Goal: Task Accomplishment & Management: Complete application form

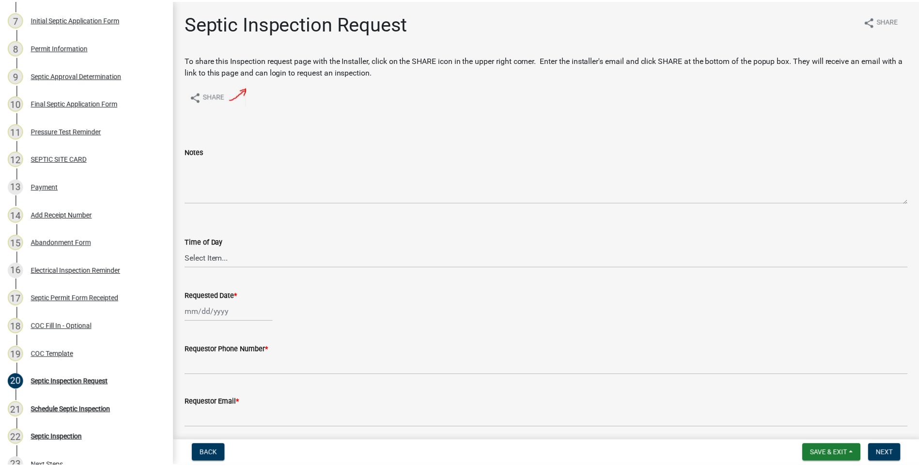
scroll to position [300, 0]
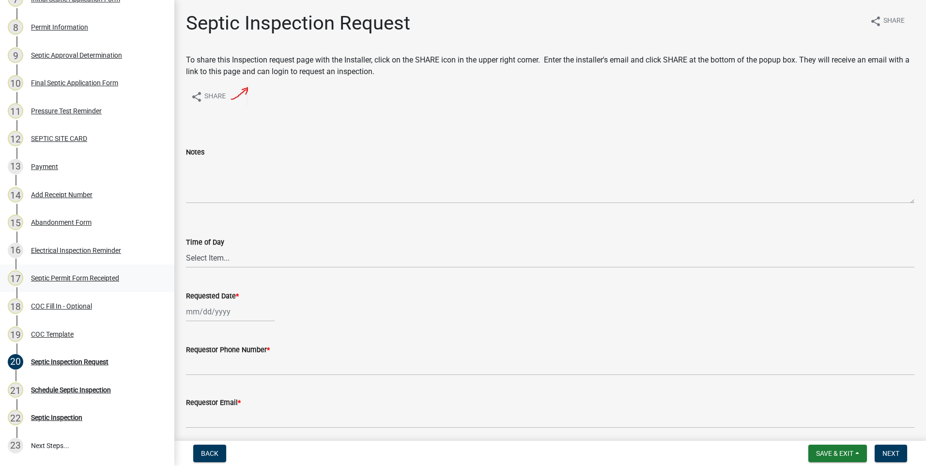
click at [58, 277] on div "Septic Permit Form Receipted" at bounding box center [75, 278] width 88 height 7
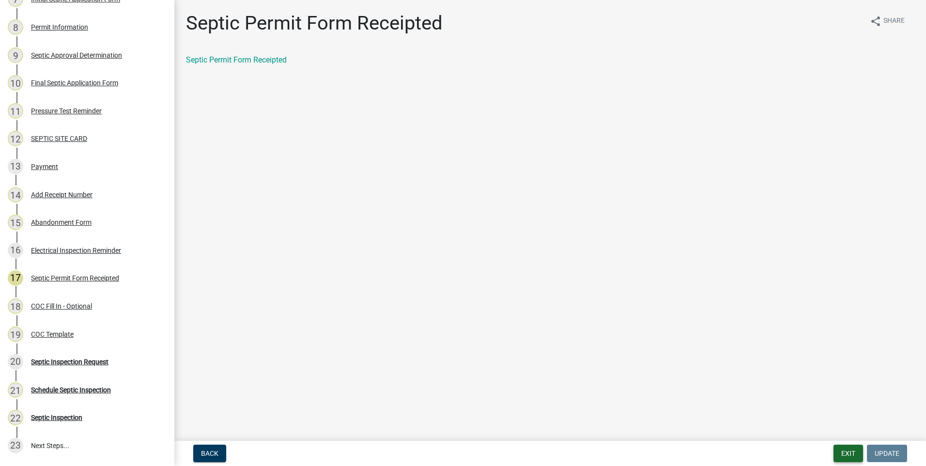
click at [850, 453] on button "Exit" at bounding box center [849, 453] width 30 height 17
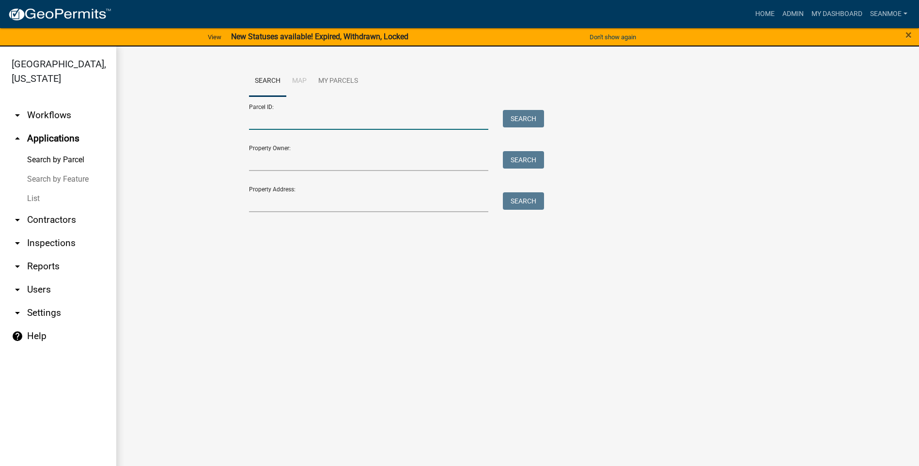
click at [336, 120] on input "Parcel ID:" at bounding box center [369, 120] width 240 height 20
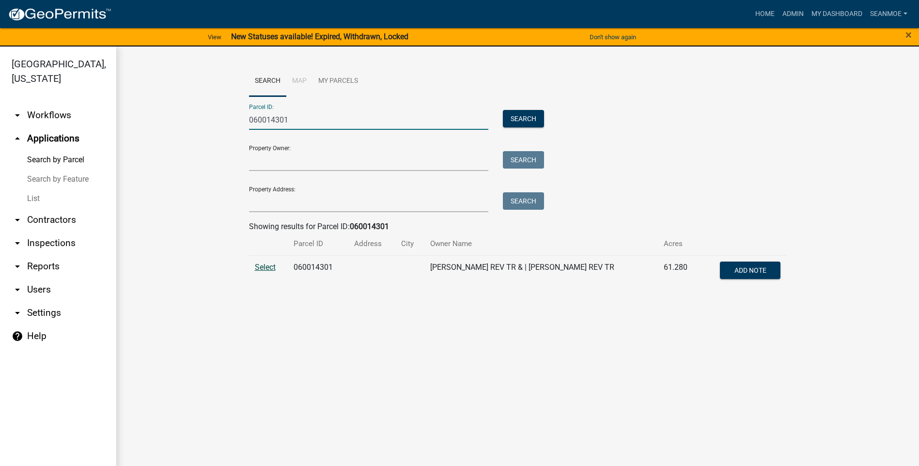
type input "060014301"
click at [265, 267] on span "Select" at bounding box center [265, 267] width 21 height 9
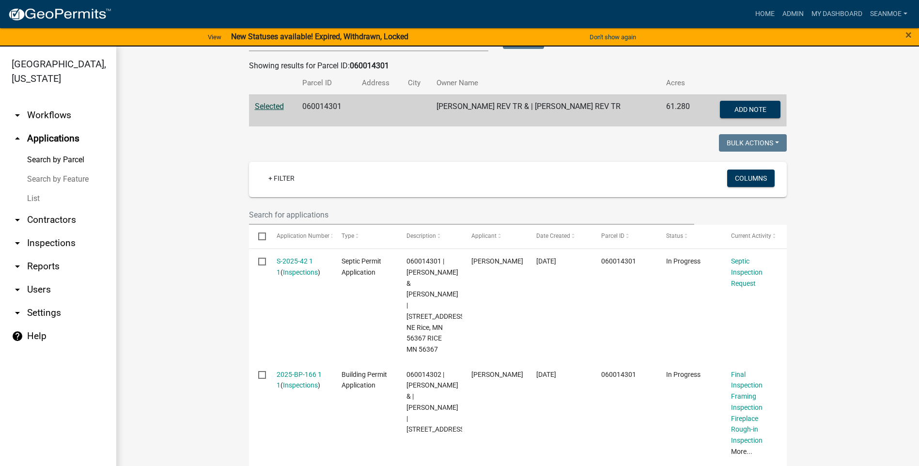
scroll to position [184, 0]
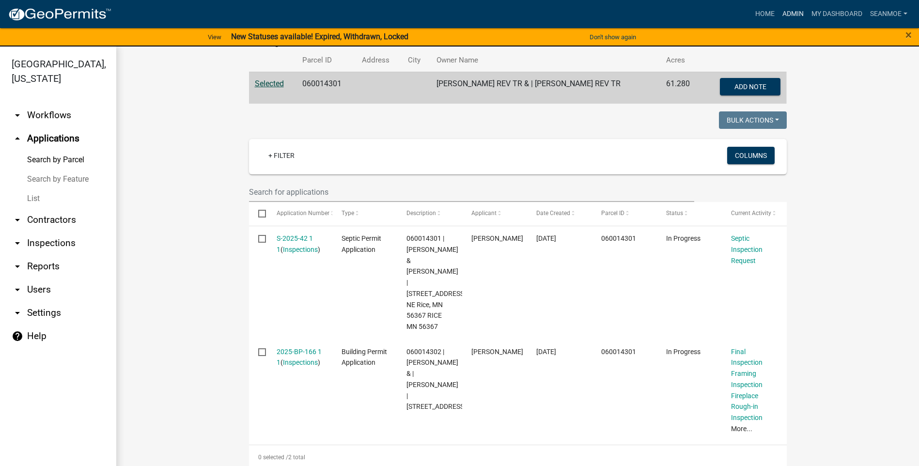
click at [790, 15] on link "Admin" at bounding box center [793, 14] width 29 height 18
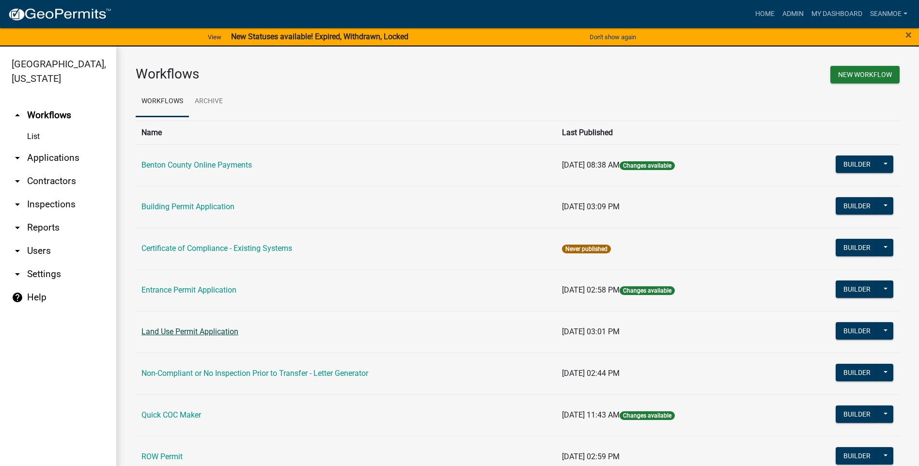
click at [199, 333] on link "Land Use Permit Application" at bounding box center [189, 331] width 97 height 9
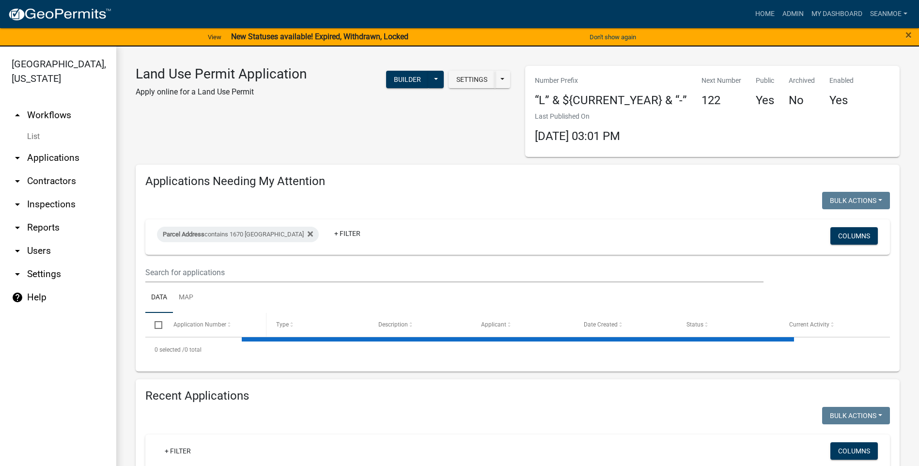
select select "3: 100"
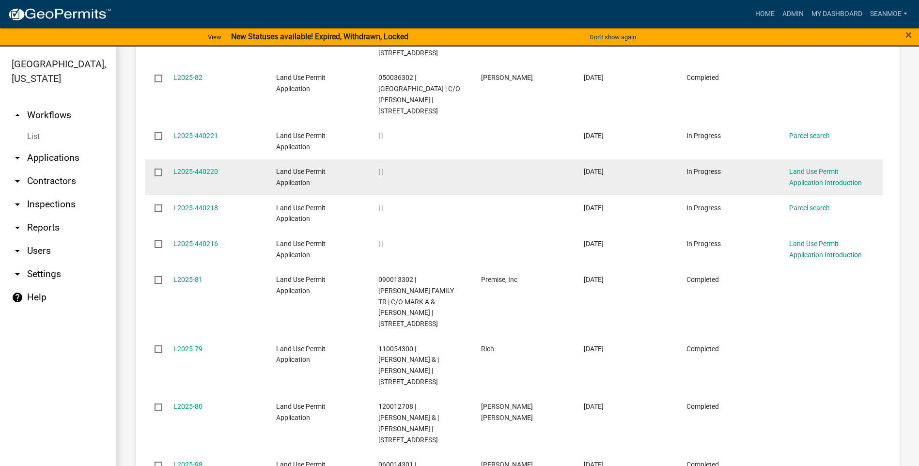
scroll to position [4361, 0]
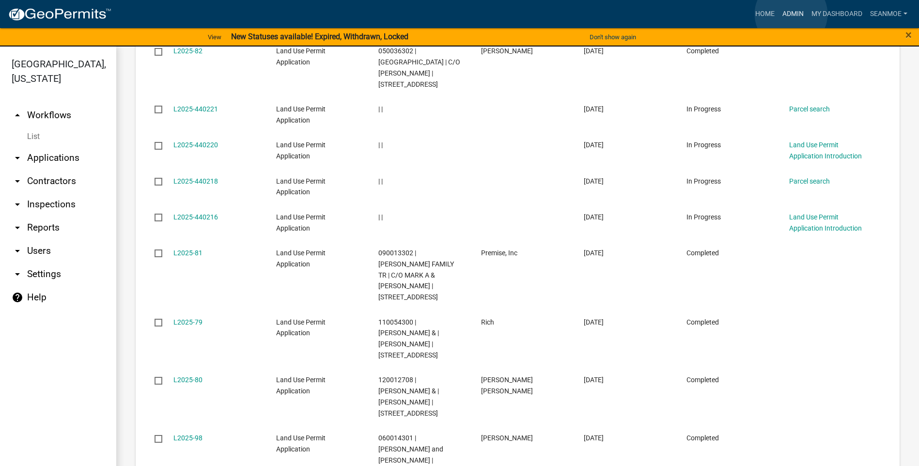
click at [791, 14] on link "Admin" at bounding box center [793, 14] width 29 height 18
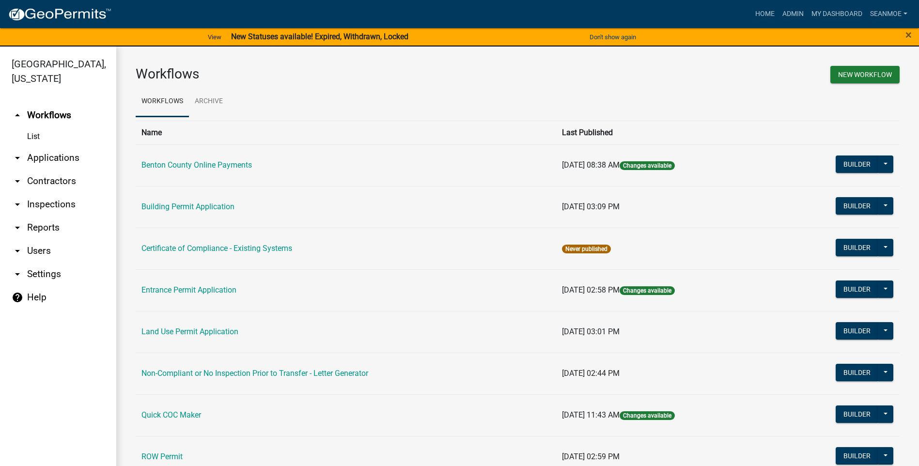
click at [53, 157] on link "arrow_drop_down Applications" at bounding box center [58, 157] width 116 height 23
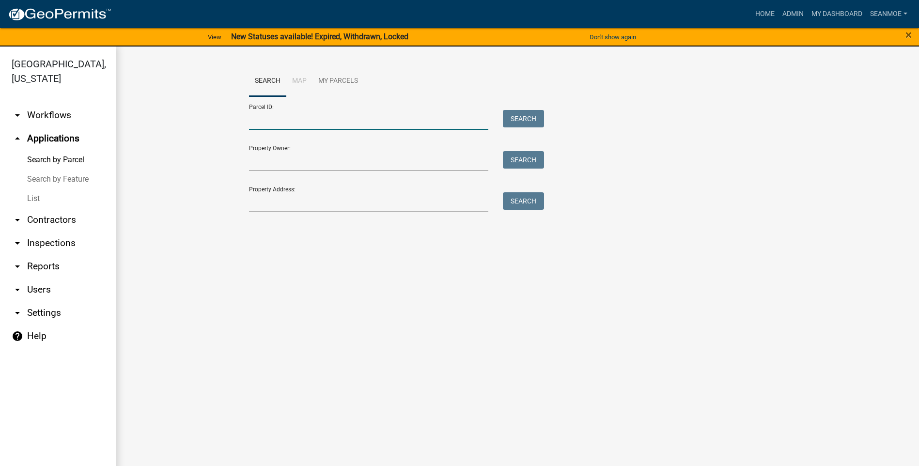
click at [280, 117] on input "Parcel ID:" at bounding box center [369, 120] width 240 height 20
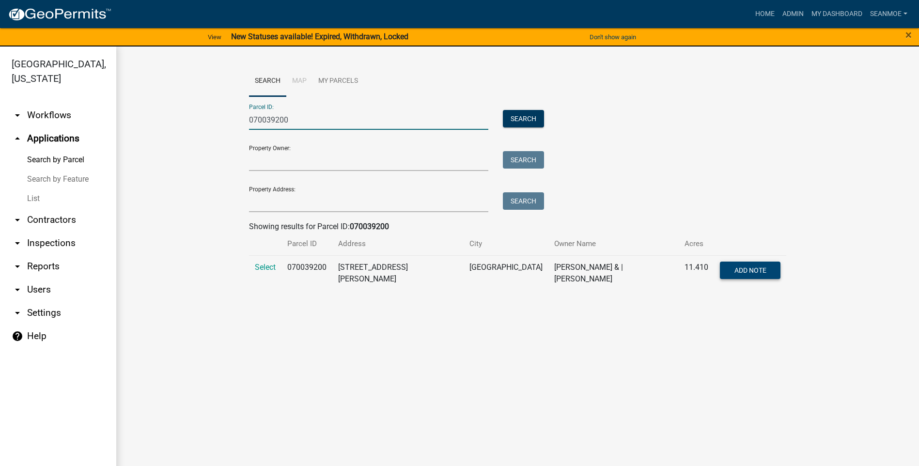
type input "070039200"
click at [261, 265] on span "Select" at bounding box center [265, 267] width 21 height 9
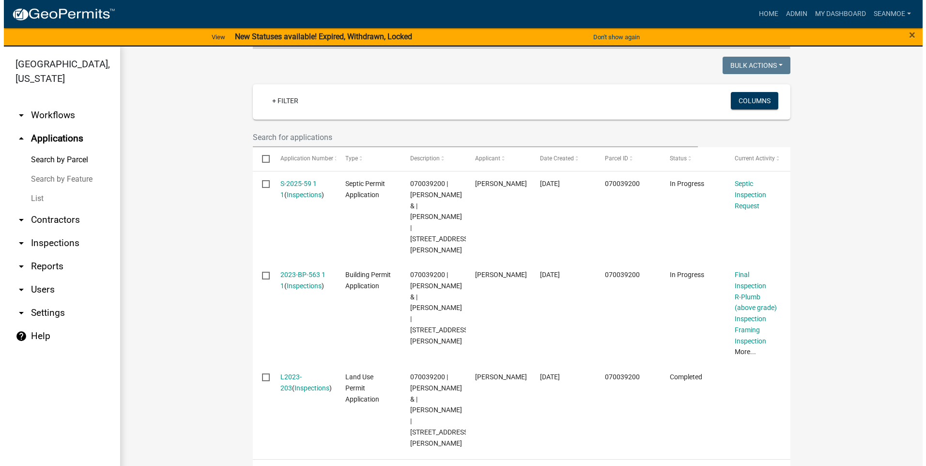
scroll to position [286, 0]
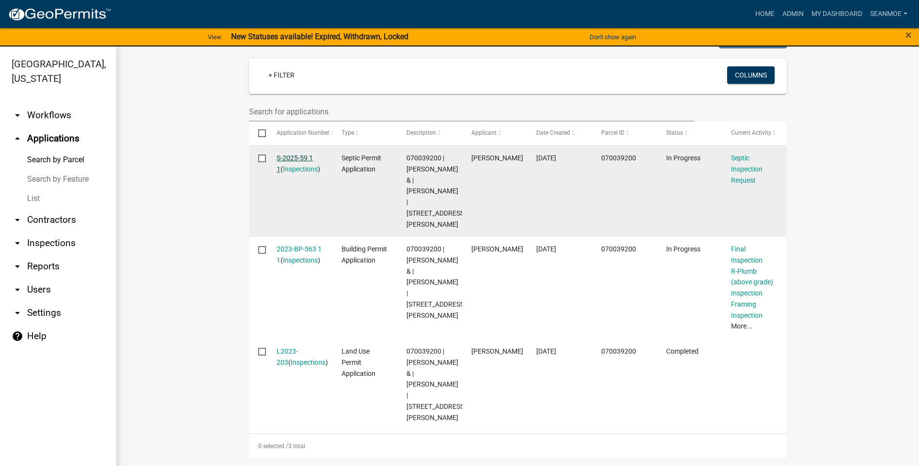
click at [290, 154] on link "S-2025-59 1 1" at bounding box center [295, 163] width 36 height 19
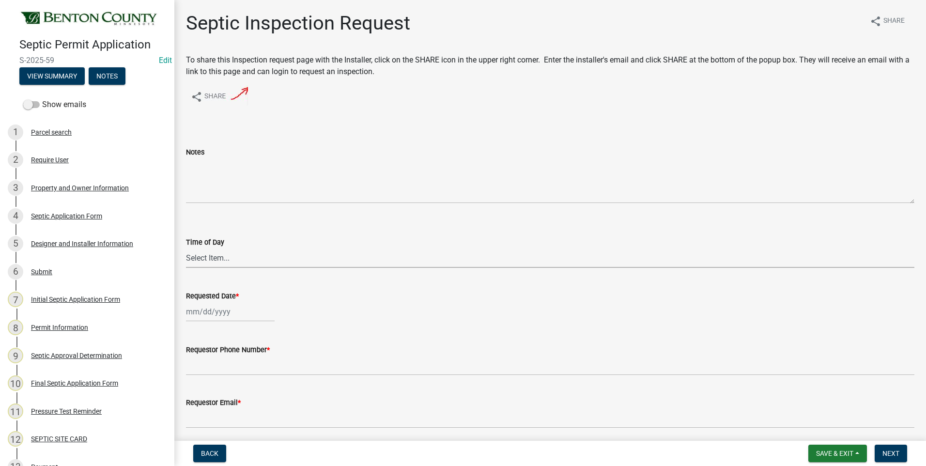
click at [211, 258] on select "Select Item... AM PM" at bounding box center [550, 258] width 729 height 20
click at [186, 248] on select "Select Item... AM PM" at bounding box center [550, 258] width 729 height 20
select select "e147c3a9-1840-4d8a-8b69-686b148401d6"
click at [207, 316] on div at bounding box center [230, 312] width 89 height 20
select select "8"
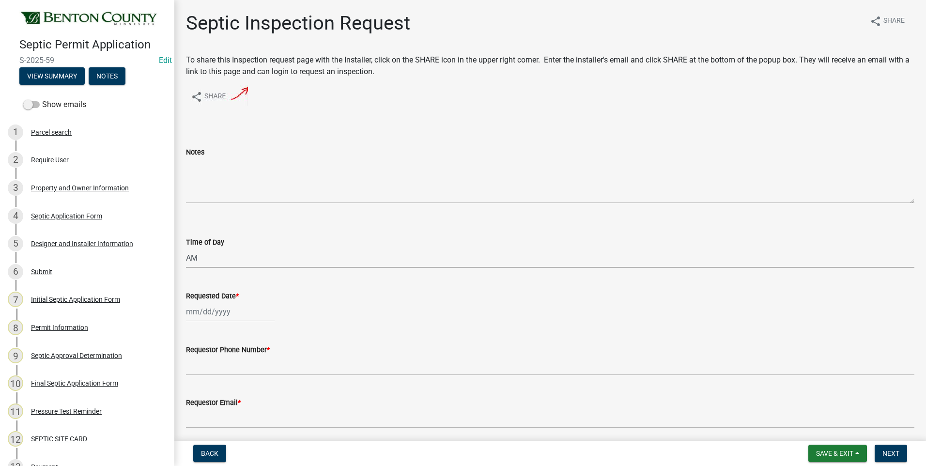
select select "2025"
click at [258, 260] on div "22" at bounding box center [258, 260] width 16 height 16
type input "08/22/2025"
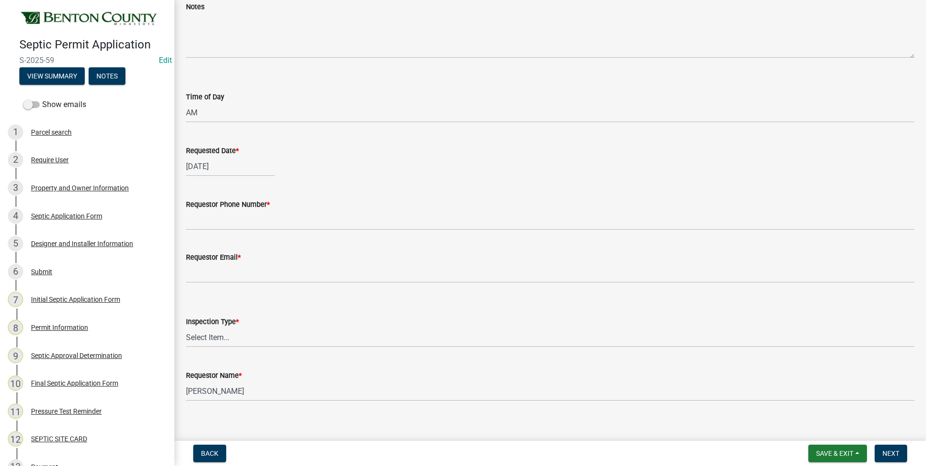
scroll to position [155, 0]
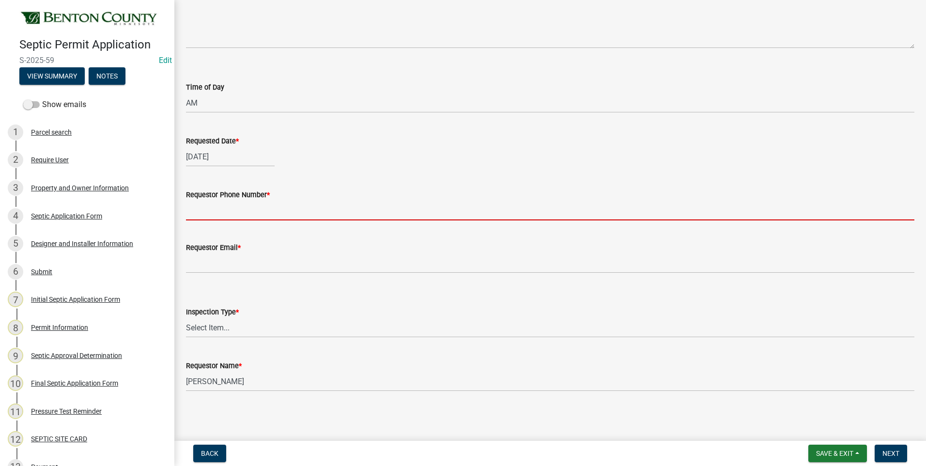
click at [287, 210] on input "Requestor Phone Number *" at bounding box center [550, 211] width 729 height 20
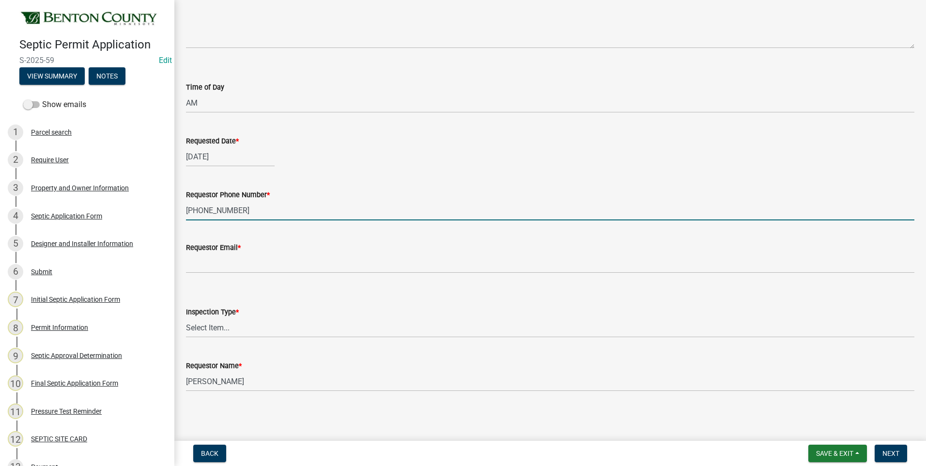
type input "320-980-0619"
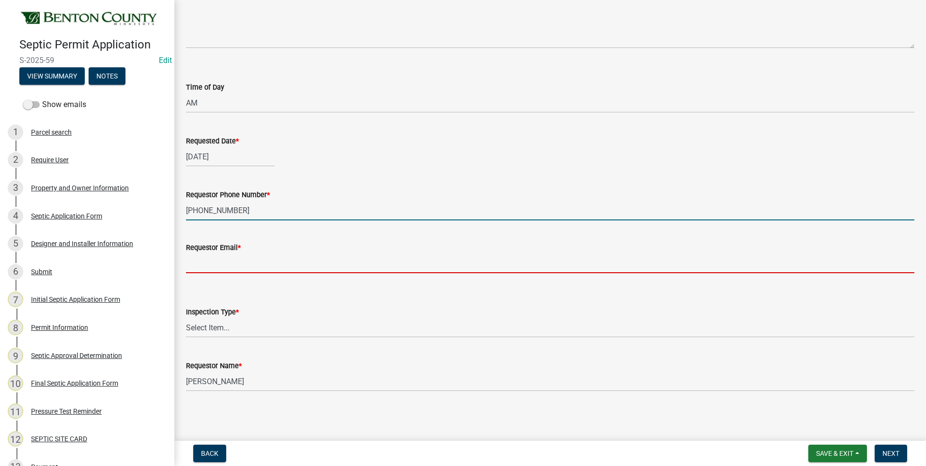
click at [259, 268] on input "Requestor Email *" at bounding box center [550, 263] width 729 height 20
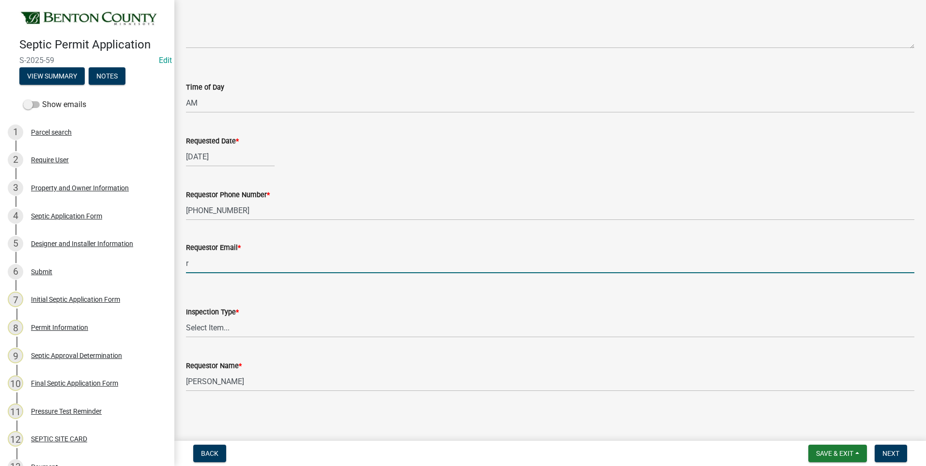
type input "rick@burski.net"
click at [217, 327] on select "Select Item... Septic Inspection" at bounding box center [550, 328] width 729 height 20
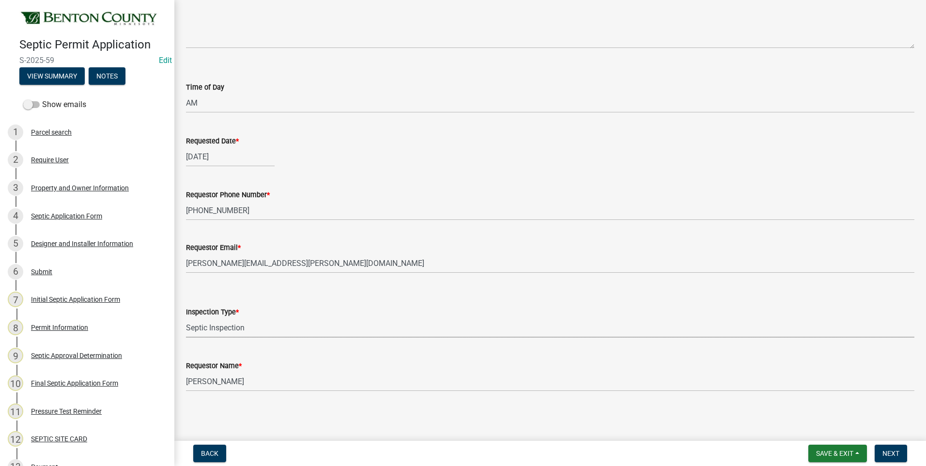
click at [186, 318] on select "Select Item... Septic Inspection" at bounding box center [550, 328] width 729 height 20
select select "2bffa26d-5937-4e49-ae9c-109493db88f9"
click at [893, 455] on span "Next" at bounding box center [891, 454] width 17 height 8
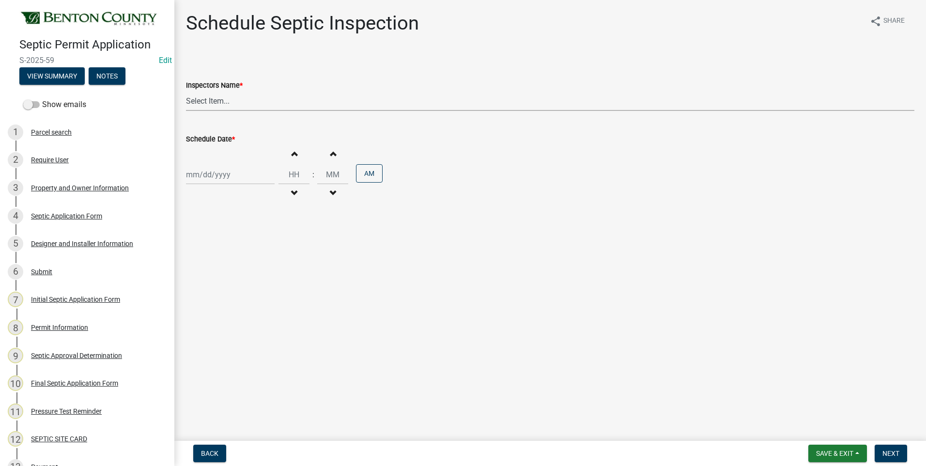
click at [198, 97] on select "Select Item... [PERSON_NAME][EMAIL_ADDRESS][DOMAIN_NAME][PERSON_NAME] ([PERSON_…" at bounding box center [550, 101] width 729 height 20
select select "1d09e5ad-10f8-482d-9def-aacbe2eba223"
click at [186, 91] on select "Select Item... [PERSON_NAME][EMAIL_ADDRESS][DOMAIN_NAME][PERSON_NAME] ([PERSON_…" at bounding box center [550, 101] width 729 height 20
click at [214, 176] on div at bounding box center [230, 175] width 89 height 20
select select "8"
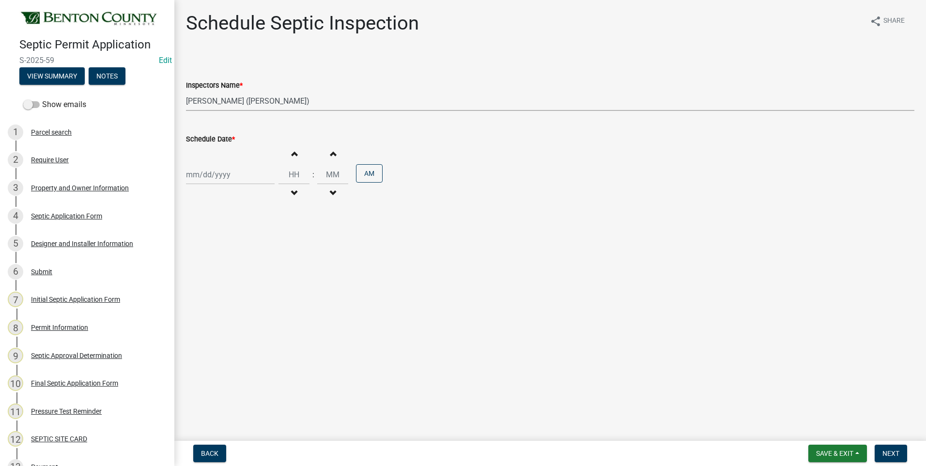
select select "2025"
click at [257, 270] on div "22" at bounding box center [258, 273] width 16 height 16
type input "08/22/2025"
click at [292, 194] on span "button" at bounding box center [294, 193] width 5 height 8
type input "11"
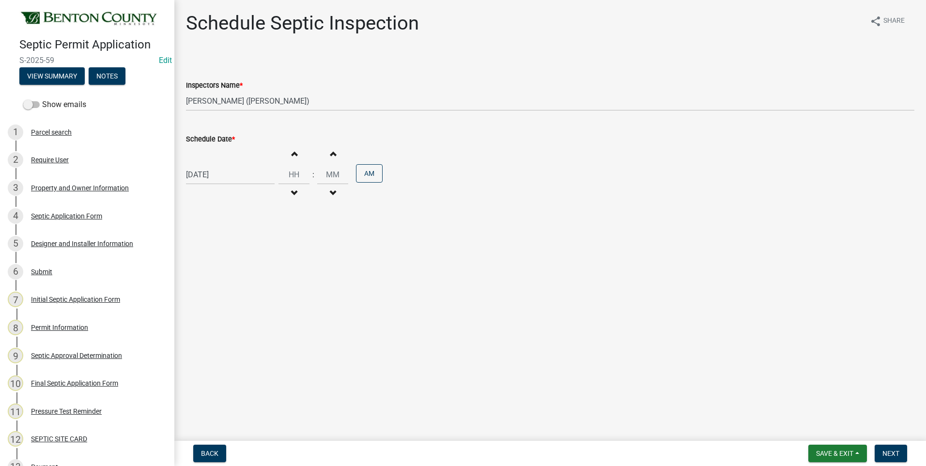
type input "00"
click at [292, 194] on span "button" at bounding box center [294, 193] width 5 height 8
type input "09"
click at [365, 176] on button "PM" at bounding box center [369, 173] width 27 height 18
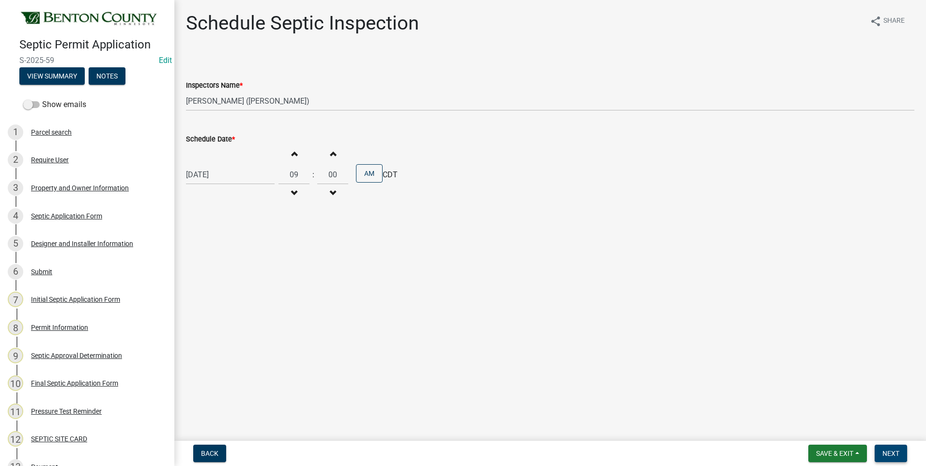
click at [893, 451] on span "Next" at bounding box center [891, 454] width 17 height 8
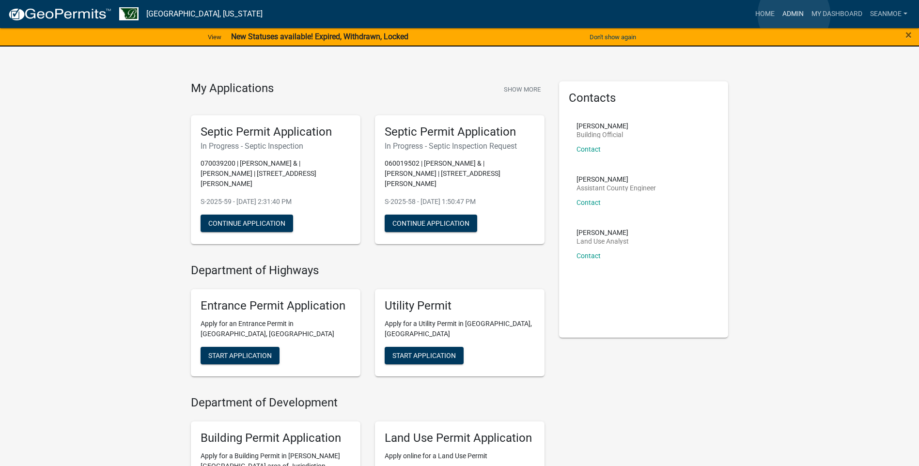
click at [794, 15] on link "Admin" at bounding box center [793, 14] width 29 height 18
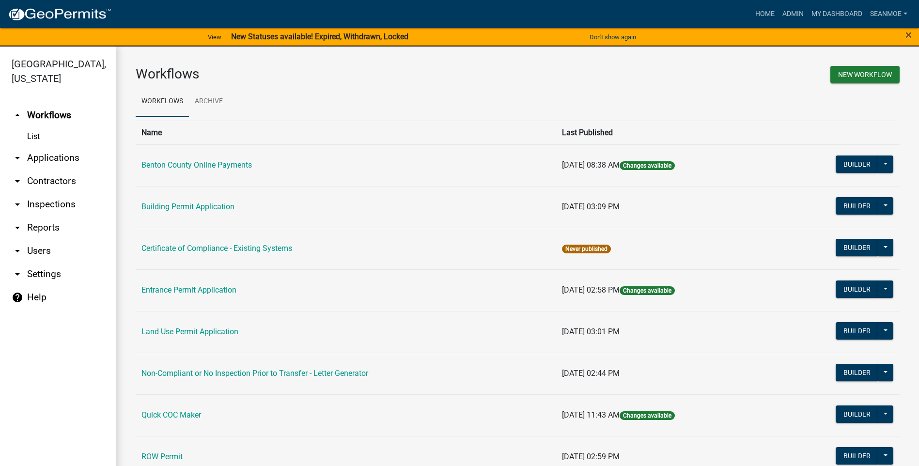
click at [41, 157] on link "arrow_drop_down Applications" at bounding box center [58, 157] width 116 height 23
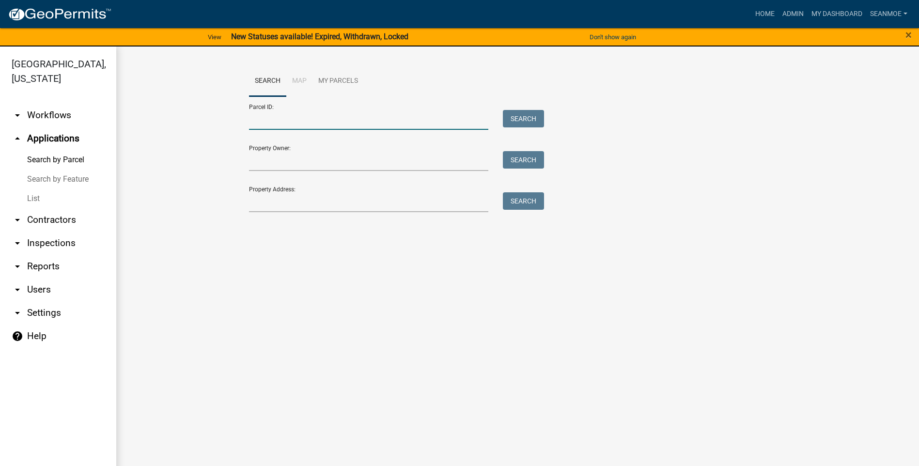
click at [275, 122] on input "Parcel ID:" at bounding box center [369, 120] width 240 height 20
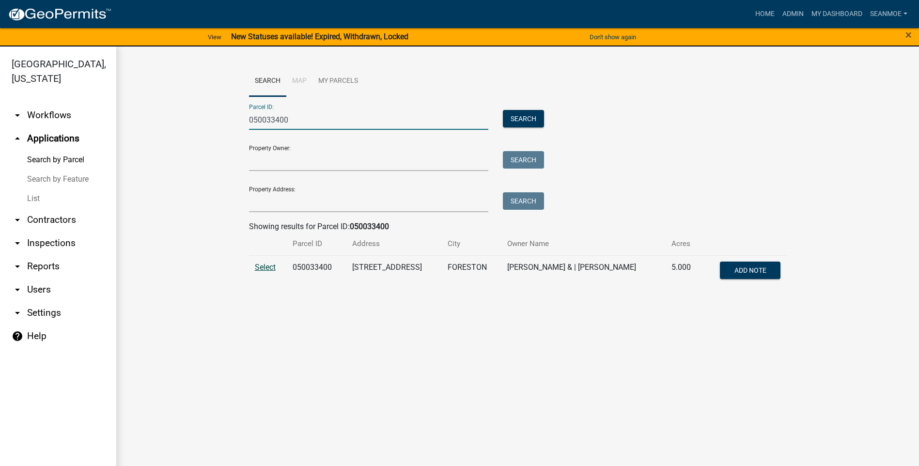
type input "050033400"
click at [260, 266] on span "Select" at bounding box center [265, 267] width 21 height 9
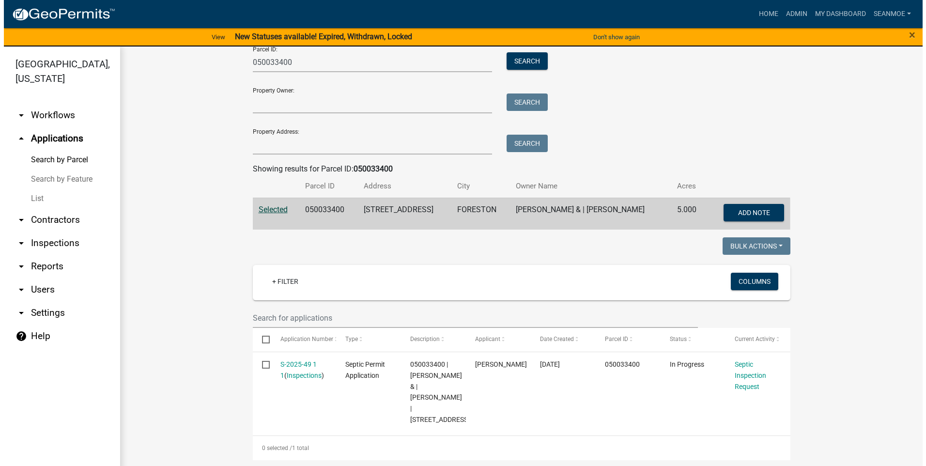
scroll to position [60, 0]
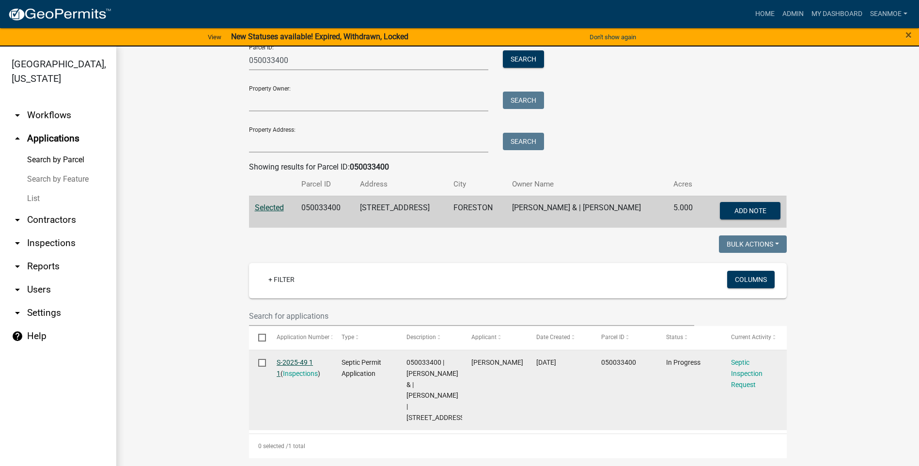
click at [295, 364] on link "S-2025-49 1 1" at bounding box center [295, 368] width 36 height 19
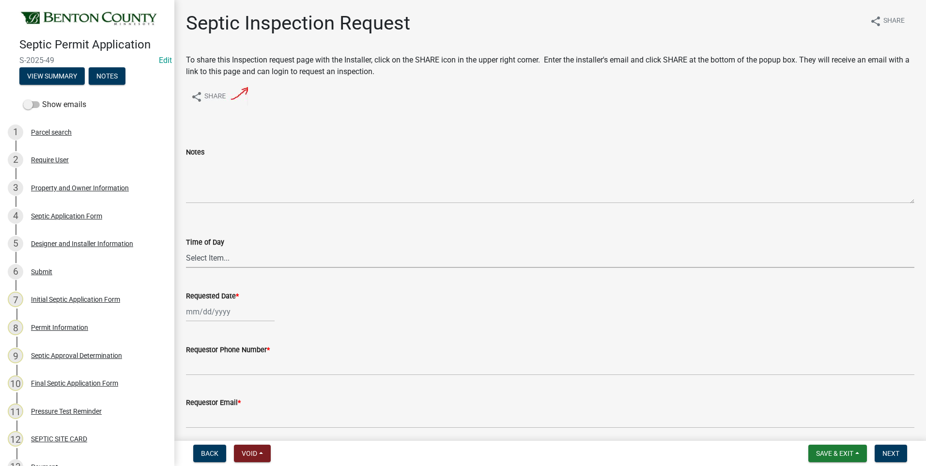
click at [218, 259] on select "Select Item... AM PM" at bounding box center [550, 258] width 729 height 20
click at [186, 248] on select "Select Item... AM PM" at bounding box center [550, 258] width 729 height 20
select select "e147c3a9-1840-4d8a-8b69-686b148401d6"
click at [209, 309] on div at bounding box center [230, 312] width 89 height 20
select select "8"
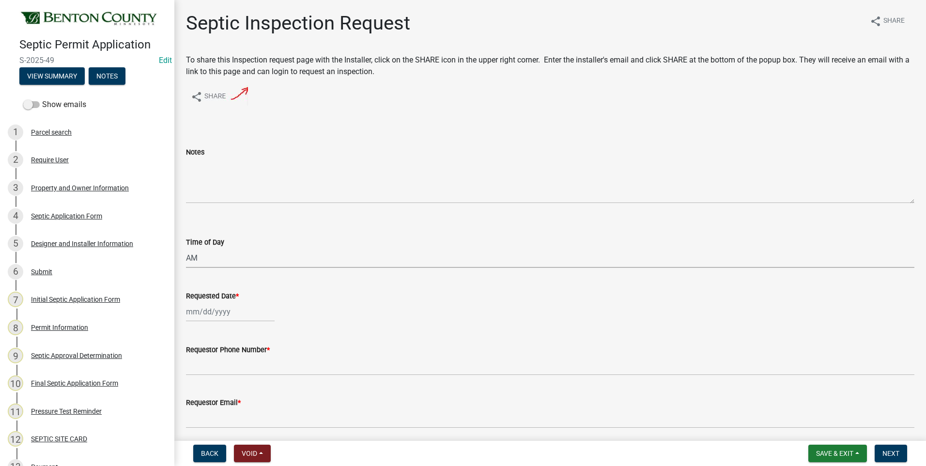
select select "2025"
click at [242, 258] on div "21" at bounding box center [243, 260] width 16 height 16
type input "[DATE]"
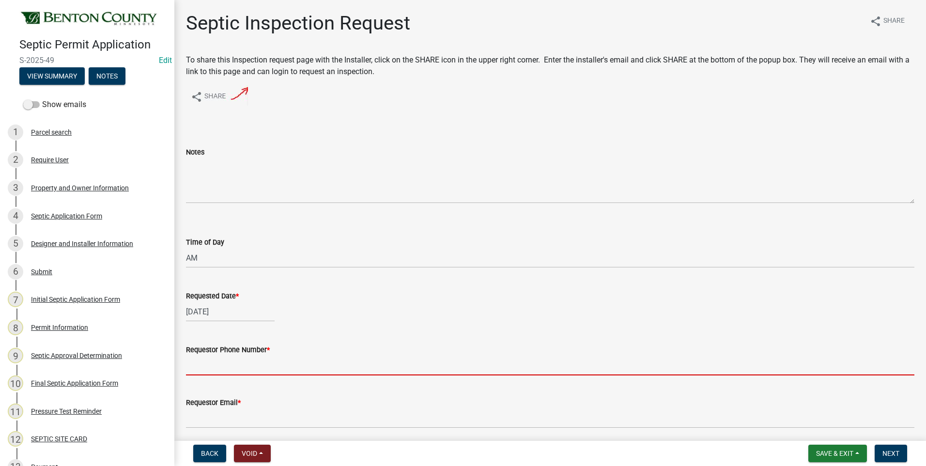
click at [281, 366] on input "Requestor Phone Number *" at bounding box center [550, 366] width 729 height 20
type input "1"
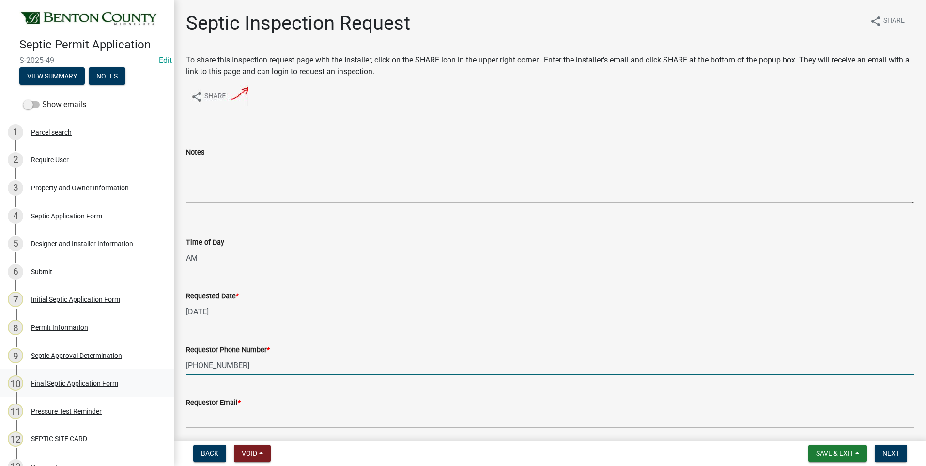
type input "[PHONE_NUMBER]"
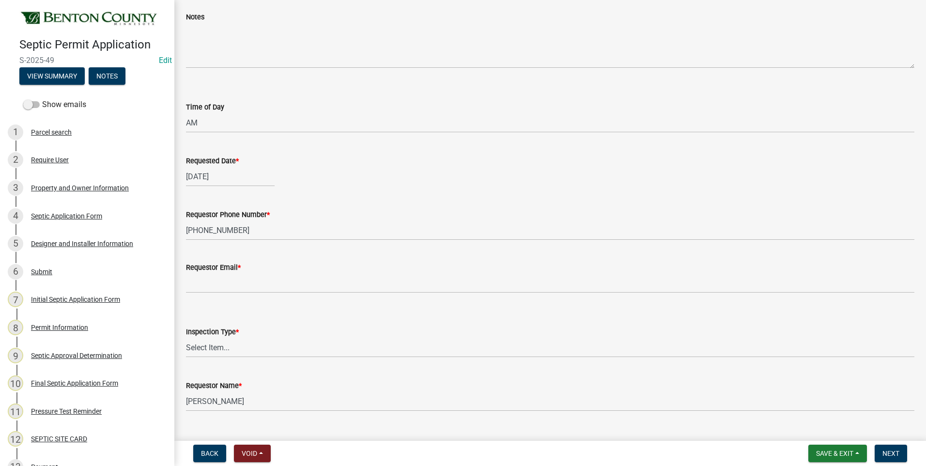
scroll to position [155, 0]
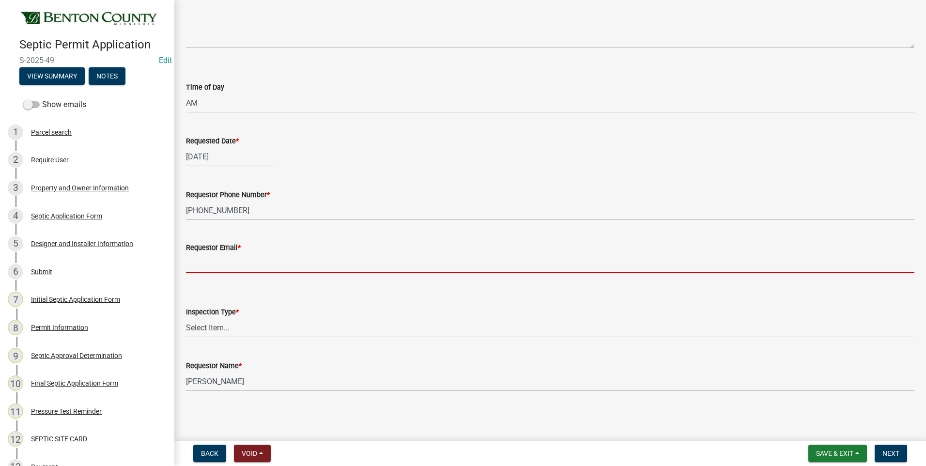
click at [244, 266] on input "Requestor Email *" at bounding box center [550, 263] width 729 height 20
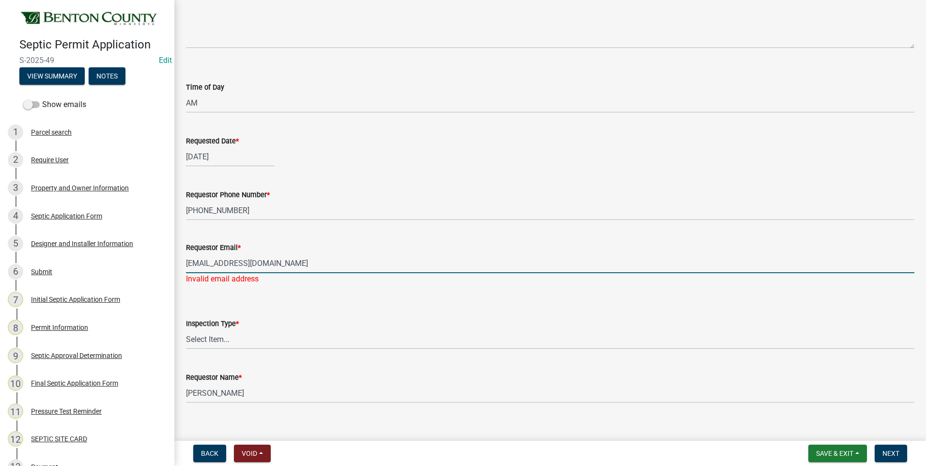
type input "[EMAIL_ADDRESS][DOMAIN_NAME]"
click at [217, 341] on wm-data-entity-input "Inspection Type * Select Item... Septic Inspection" at bounding box center [550, 325] width 729 height 65
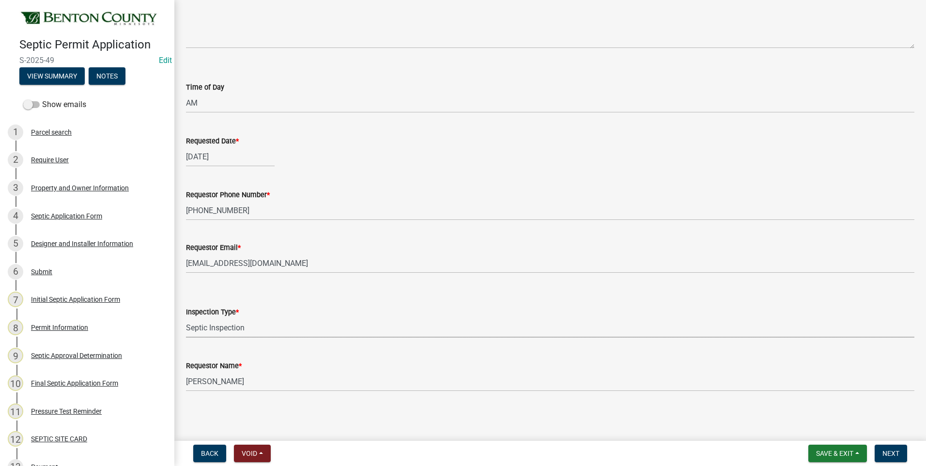
click at [186, 318] on select "Select Item... Septic Inspection" at bounding box center [550, 328] width 729 height 20
select select "2bffa26d-5937-4e49-ae9c-109493db88f9"
click at [893, 453] on span "Next" at bounding box center [891, 454] width 17 height 8
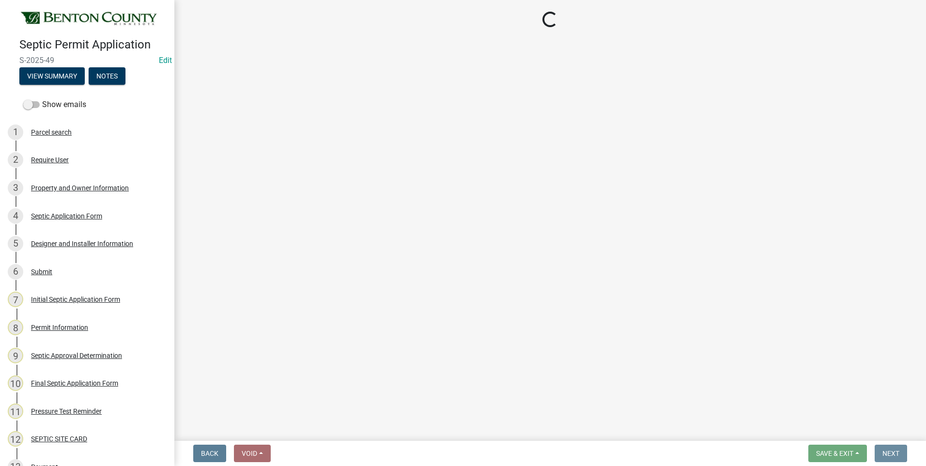
scroll to position [0, 0]
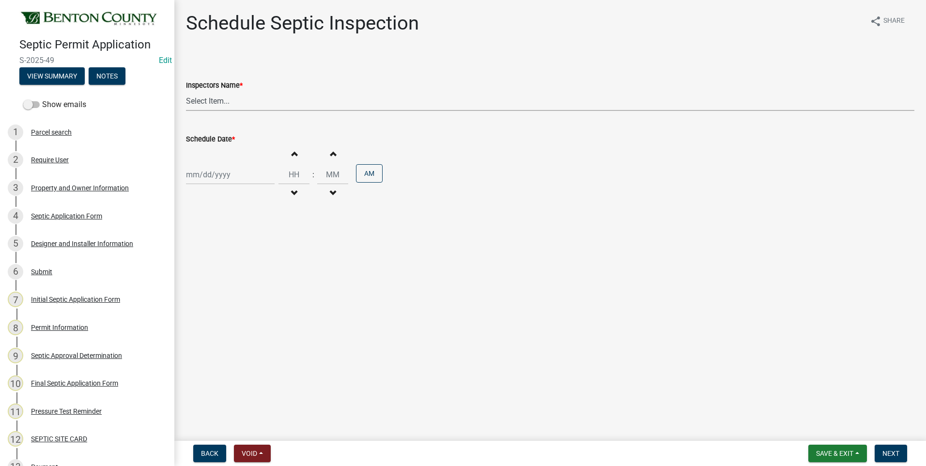
click at [210, 104] on select "Select Item... [PERSON_NAME][EMAIL_ADDRESS][DOMAIN_NAME][PERSON_NAME] ([PERSON_…" at bounding box center [550, 101] width 729 height 20
select select "7cabb9c8-04c6-487b-baf0-b74dd8e48fb6"
click at [186, 91] on select "Select Item... [PERSON_NAME][EMAIL_ADDRESS][DOMAIN_NAME][PERSON_NAME] ([PERSON_…" at bounding box center [550, 101] width 729 height 20
click at [204, 173] on div at bounding box center [230, 175] width 89 height 20
select select "8"
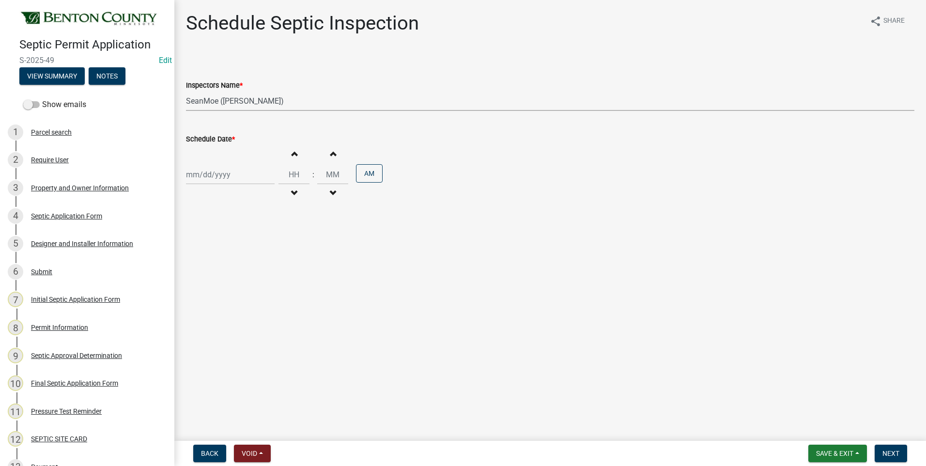
select select "2025"
click at [245, 272] on div "21" at bounding box center [243, 273] width 16 height 16
type input "[DATE]"
click at [293, 191] on span "button" at bounding box center [294, 193] width 5 height 8
type input "11"
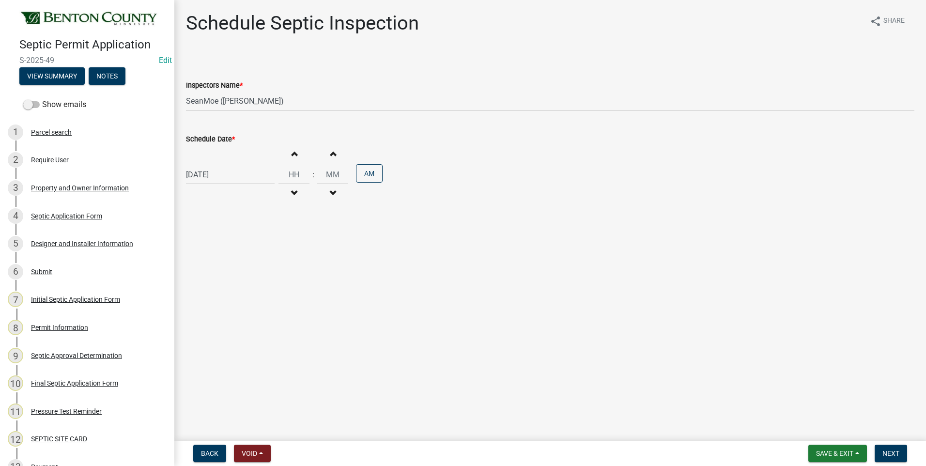
type input "00"
click at [293, 191] on span "button" at bounding box center [294, 193] width 5 height 8
type input "10"
drag, startPoint x: 332, startPoint y: 172, endPoint x: 325, endPoint y: 172, distance: 7.3
click at [325, 172] on input "00" at bounding box center [332, 175] width 31 height 20
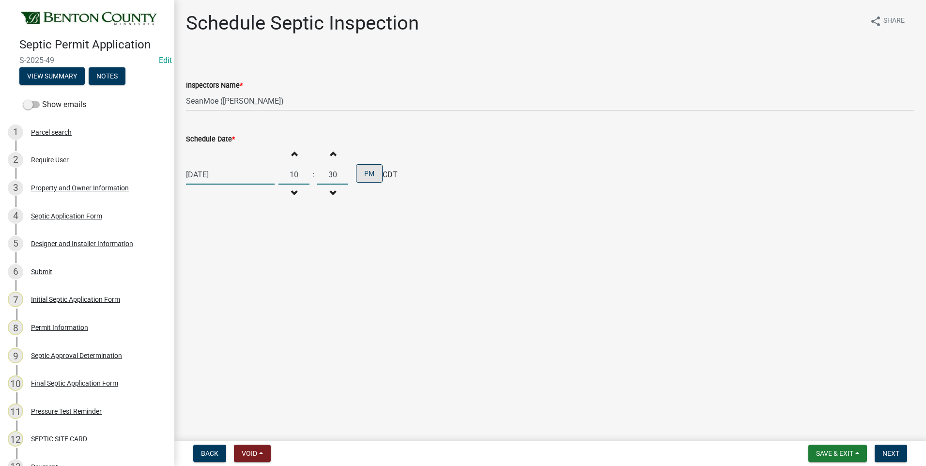
type input "30"
click at [367, 171] on button "PM" at bounding box center [369, 173] width 27 height 18
click at [897, 450] on span "Next" at bounding box center [891, 454] width 17 height 8
